Goal: Transaction & Acquisition: Subscribe to service/newsletter

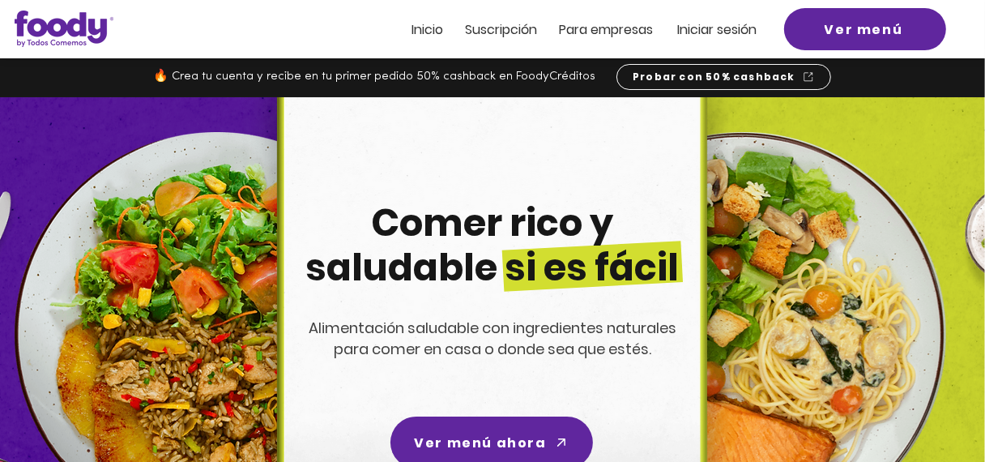
click at [515, 33] on span "Suscripción" at bounding box center [501, 29] width 72 height 19
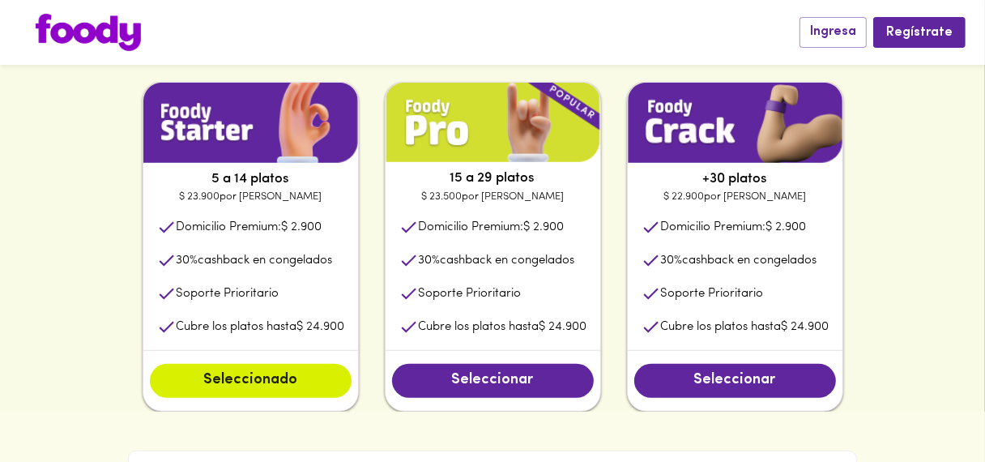
scroll to position [921, 0]
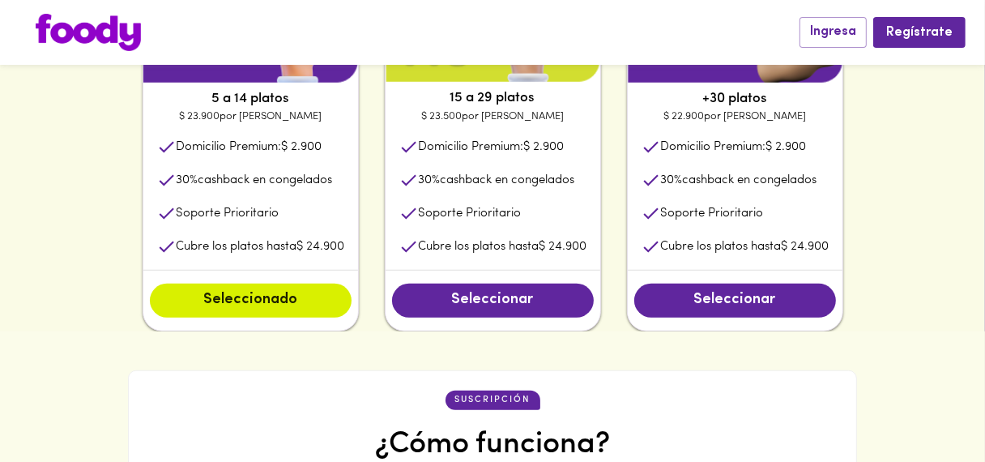
click at [882, 178] on div "5 a 14 platos $ 23.900 por plato Domicilio Premium: $ 2.900 30 % cashback en co…" at bounding box center [493, 167] width 779 height 330
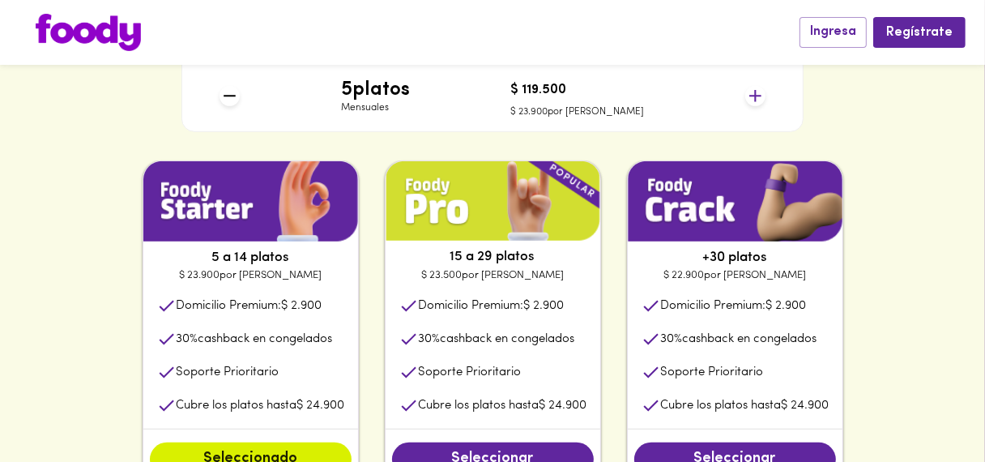
scroll to position [758, 0]
